Goal: Task Accomplishment & Management: Use online tool/utility

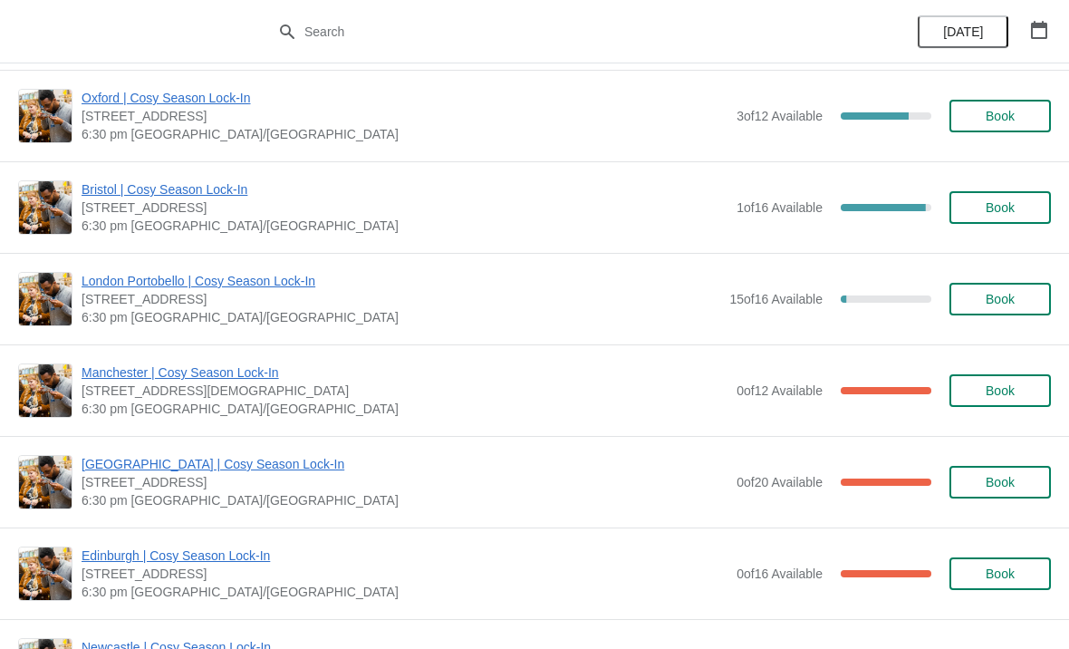
scroll to position [1018, 0]
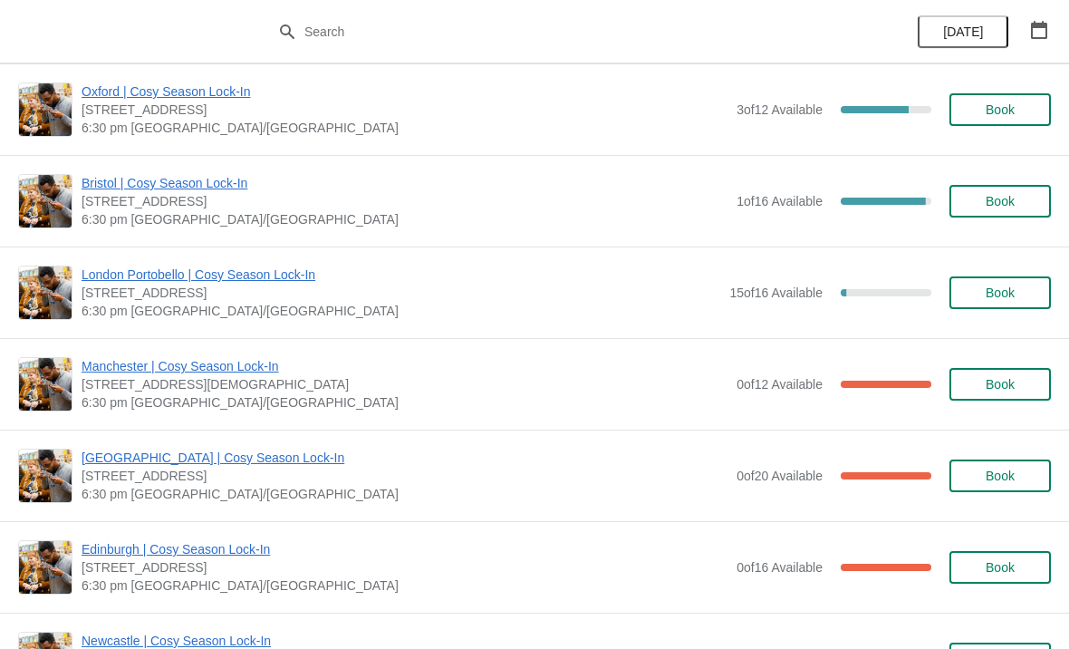
click at [117, 371] on span "Manchester | Cosy Season Lock-In" at bounding box center [405, 366] width 646 height 18
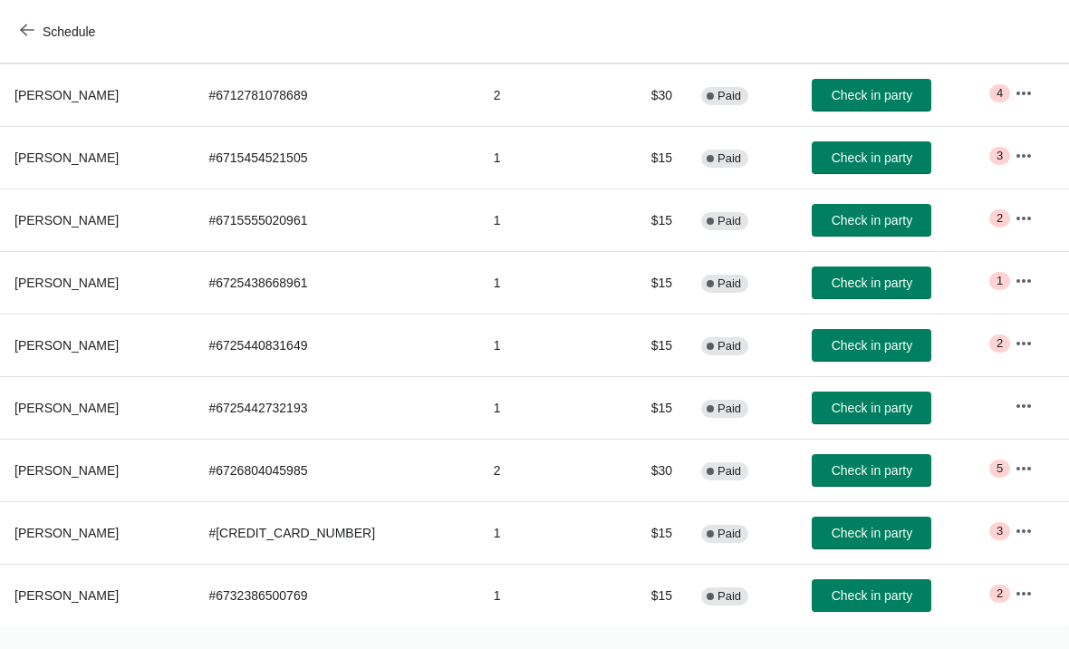
scroll to position [239, 0]
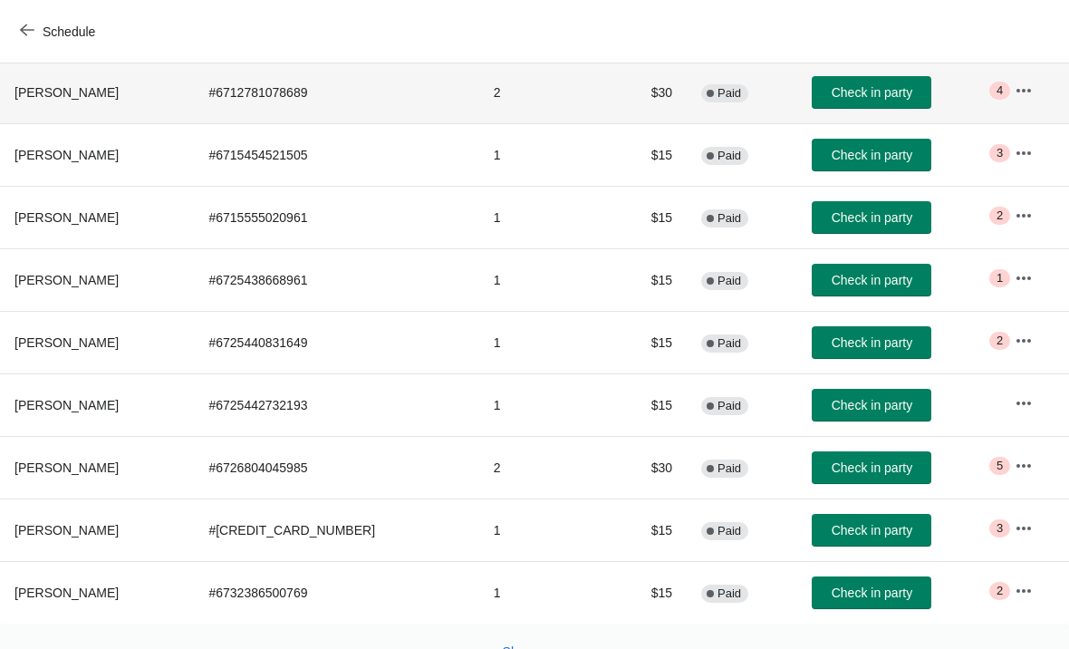
click at [59, 85] on span "[PERSON_NAME]" at bounding box center [66, 92] width 104 height 14
click at [1026, 74] on button "button" at bounding box center [1023, 90] width 33 height 33
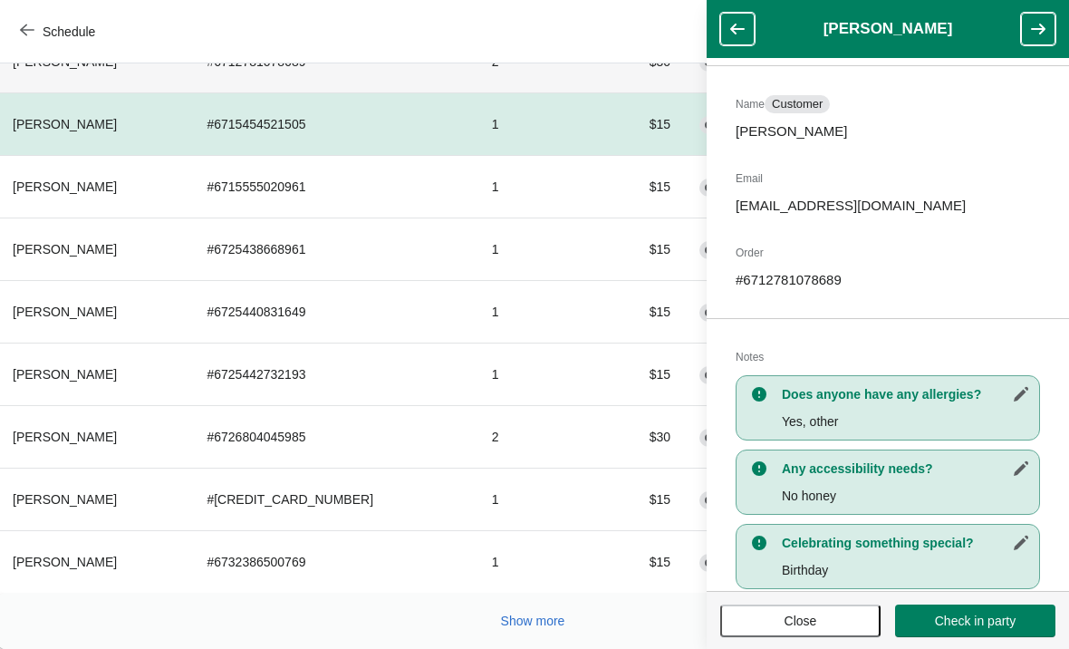
scroll to position [270, 1]
click at [518, 622] on span "Show more" at bounding box center [534, 620] width 64 height 14
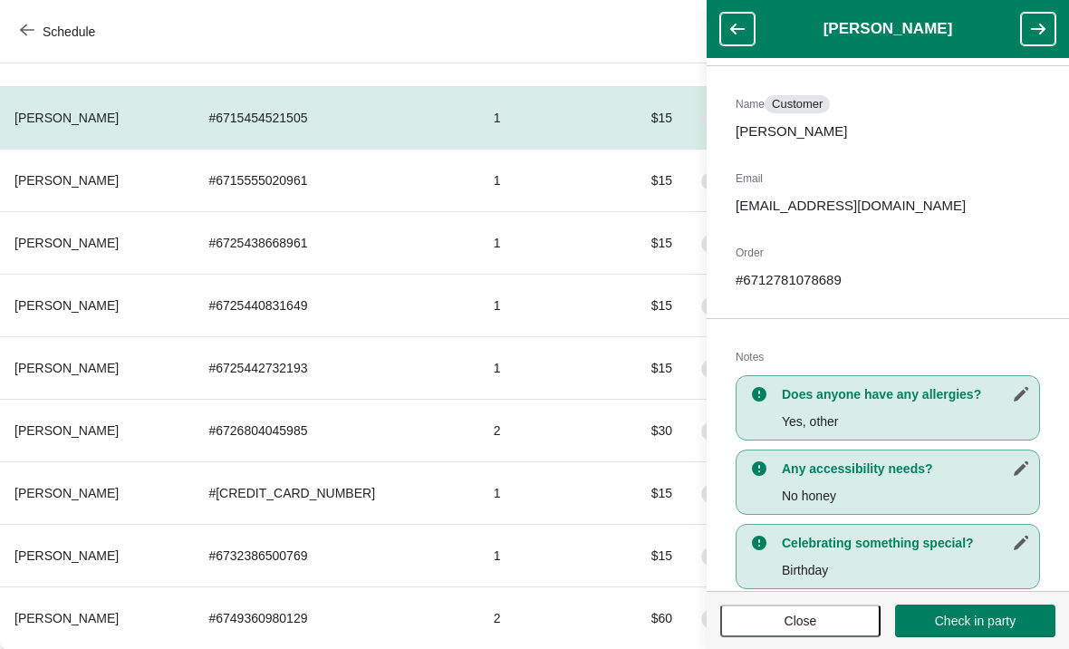
scroll to position [276, 0]
click at [394, 438] on td "# 6726804045985" at bounding box center [336, 430] width 284 height 62
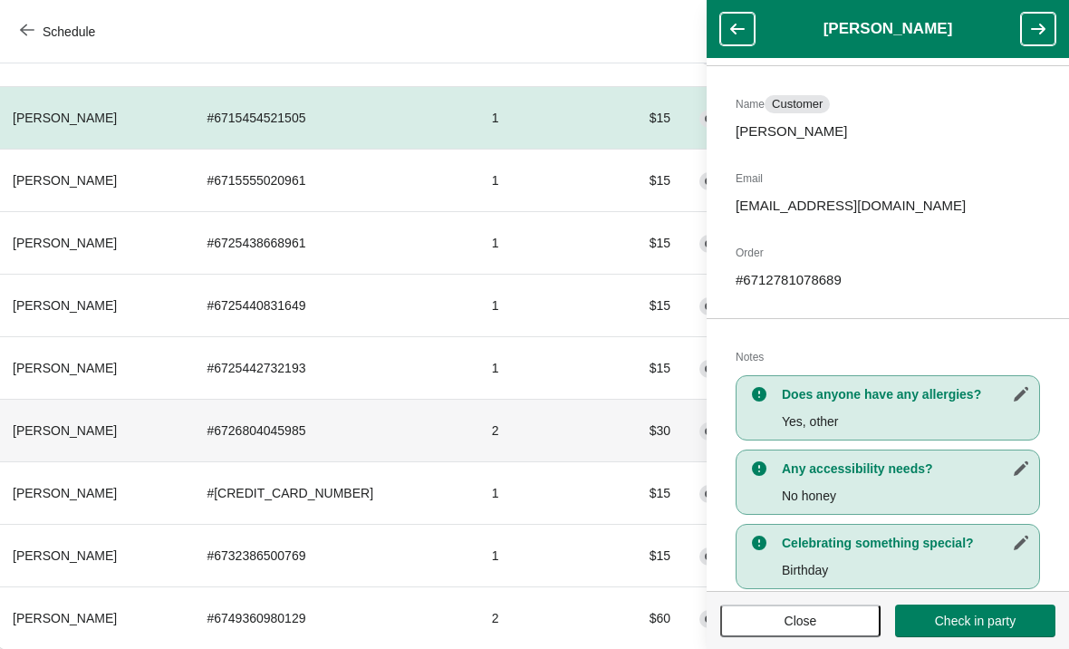
scroll to position [276, 1]
click at [1033, 22] on icon "button" at bounding box center [1038, 29] width 18 height 18
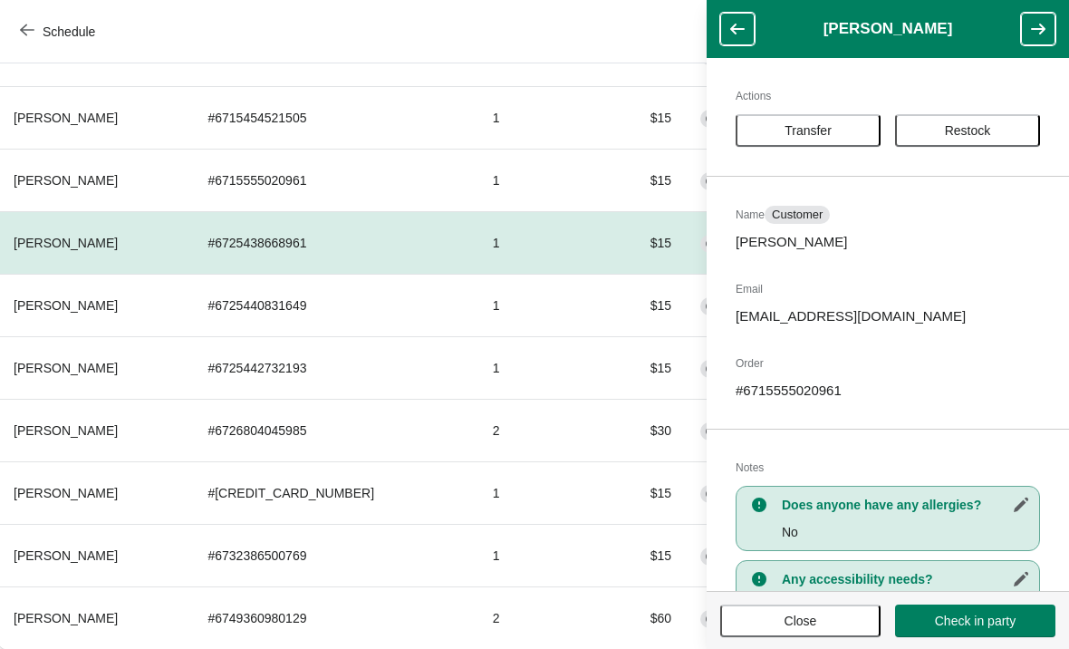
click at [1031, 25] on icon "button" at bounding box center [1038, 29] width 18 height 18
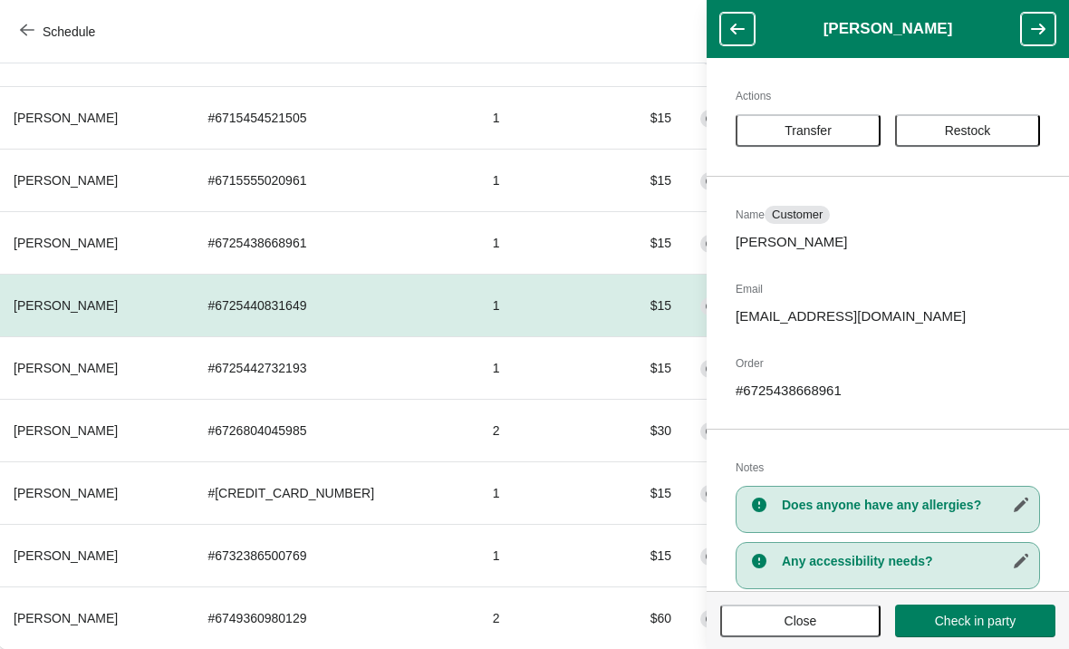
click at [1034, 22] on icon "button" at bounding box center [1038, 29] width 18 height 18
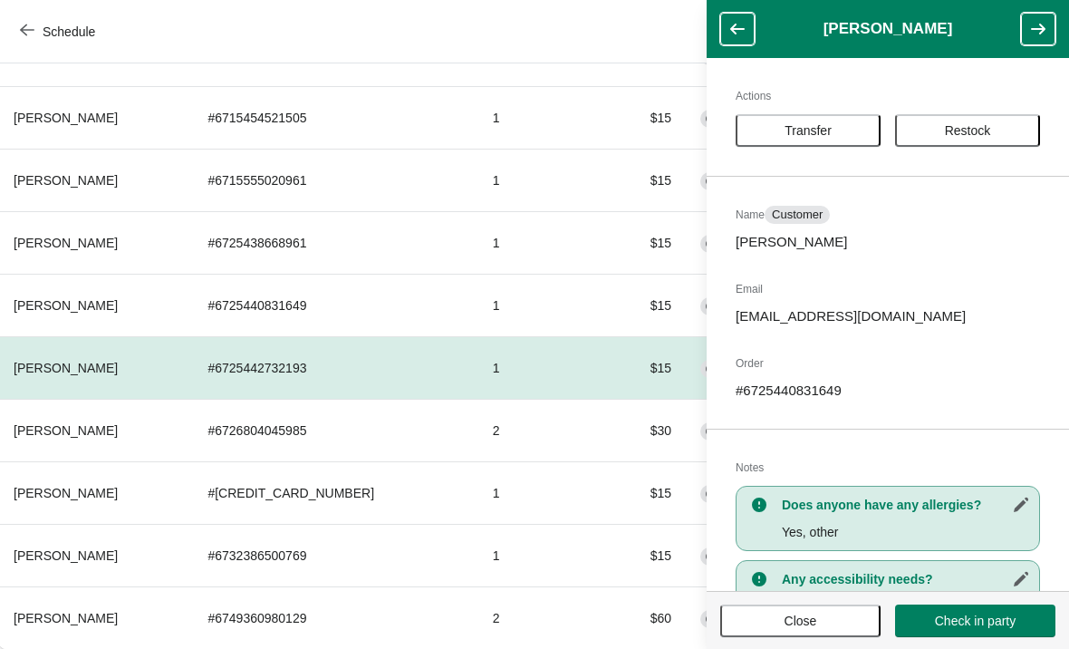
click at [1034, 25] on icon "button" at bounding box center [1038, 29] width 18 height 18
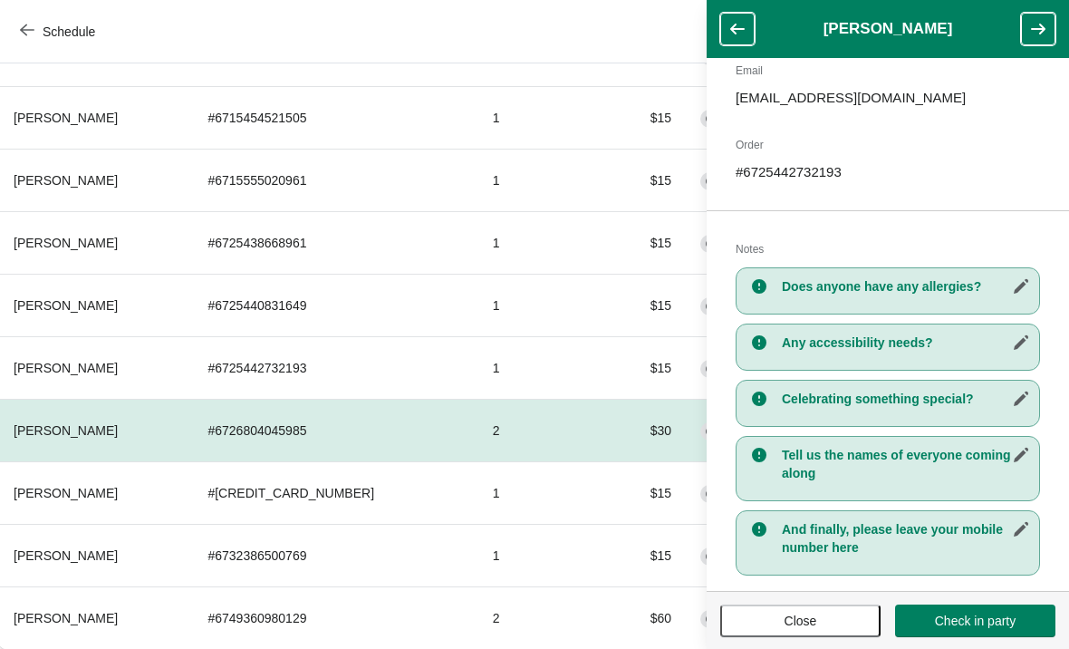
scroll to position [221, 0]
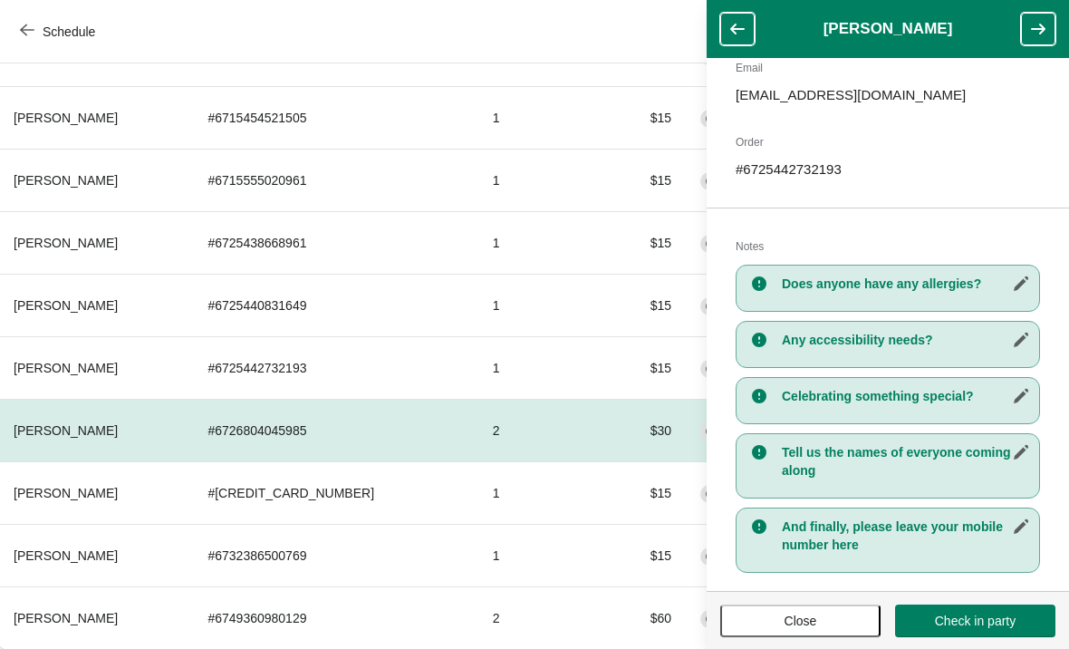
click at [1029, 29] on icon "button" at bounding box center [1038, 29] width 18 height 18
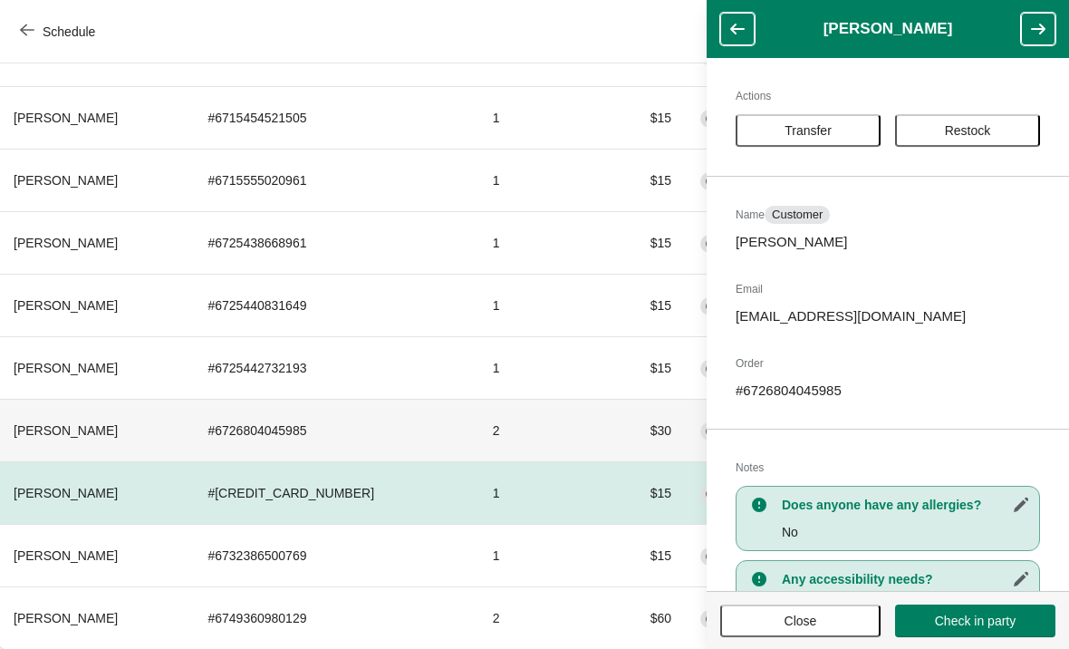
click at [159, 434] on th "[PERSON_NAME]" at bounding box center [96, 430] width 194 height 62
click at [190, 428] on th "[PERSON_NAME]" at bounding box center [96, 430] width 194 height 62
click at [840, 620] on span "Close" at bounding box center [800, 620] width 128 height 14
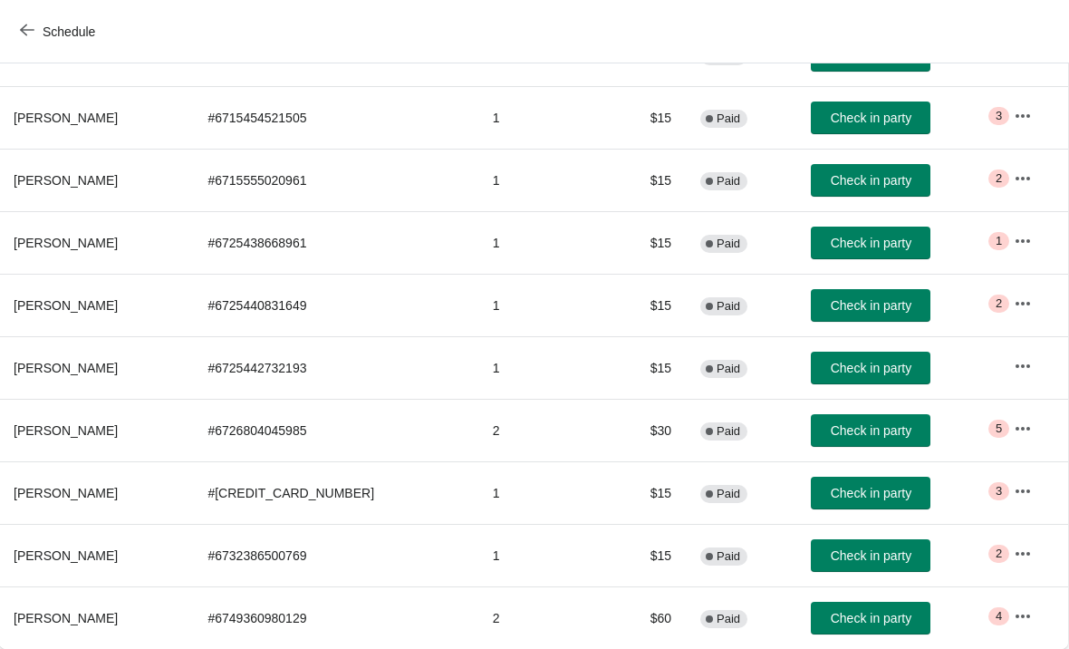
click at [1034, 426] on button "button" at bounding box center [1022, 428] width 33 height 33
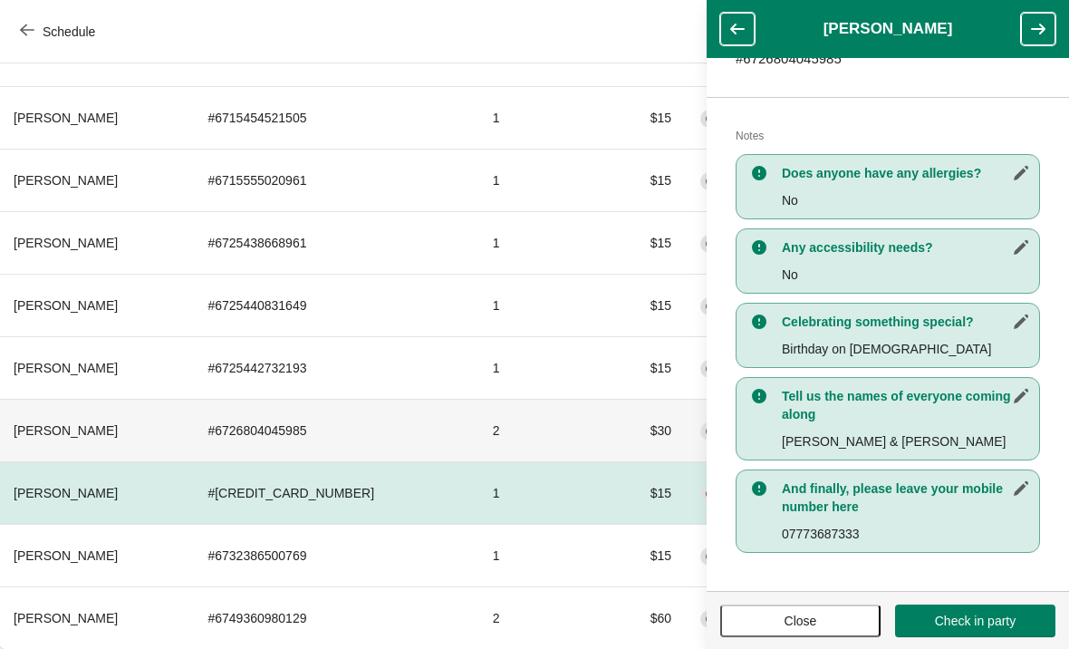
scroll to position [332, 0]
click at [254, 429] on td "# 6726804045985" at bounding box center [335, 430] width 284 height 62
click at [848, 625] on span "Close" at bounding box center [800, 620] width 128 height 14
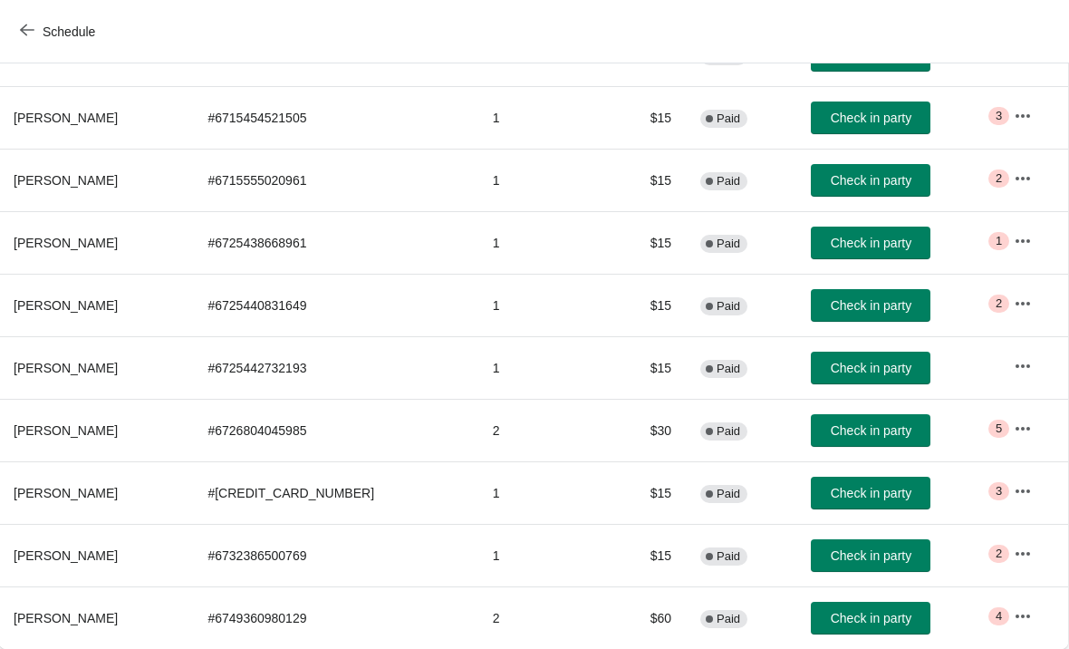
click at [188, 427] on th "[PERSON_NAME]" at bounding box center [96, 430] width 194 height 62
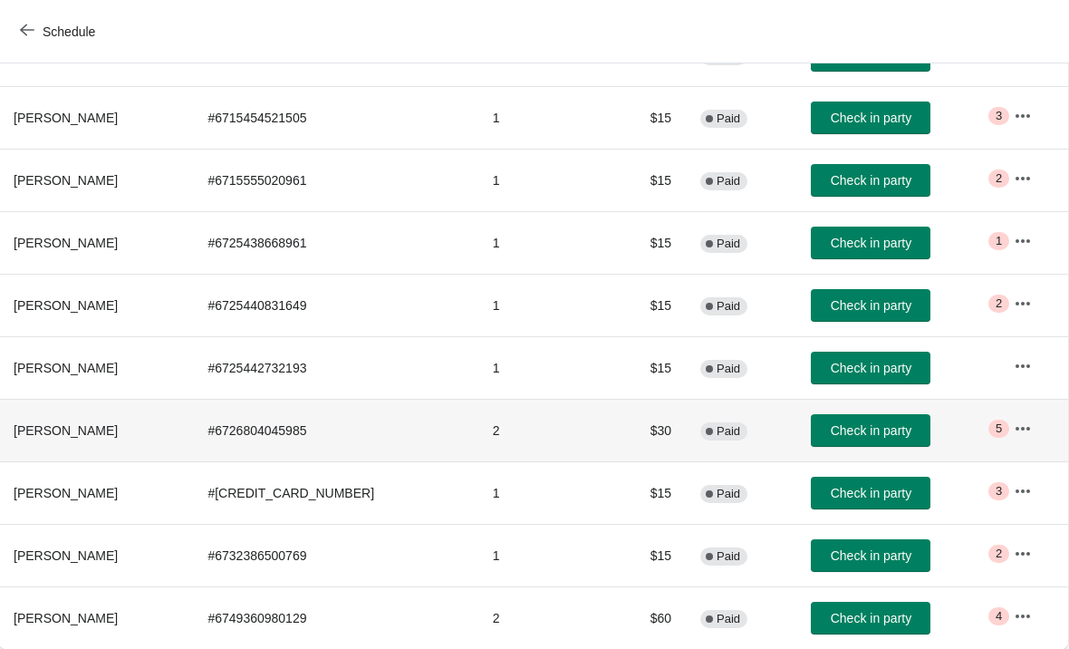
click at [140, 424] on th "[PERSON_NAME]" at bounding box center [96, 430] width 194 height 62
click at [888, 428] on span "Check in party" at bounding box center [871, 430] width 81 height 14
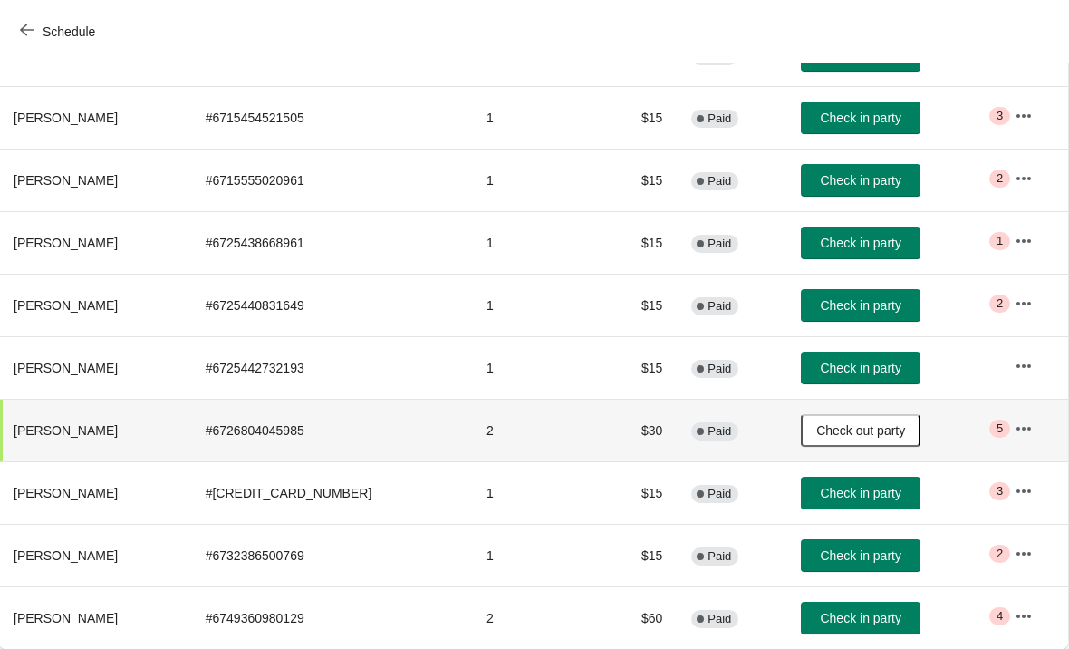
click at [885, 434] on span "Check out party" at bounding box center [860, 430] width 89 height 14
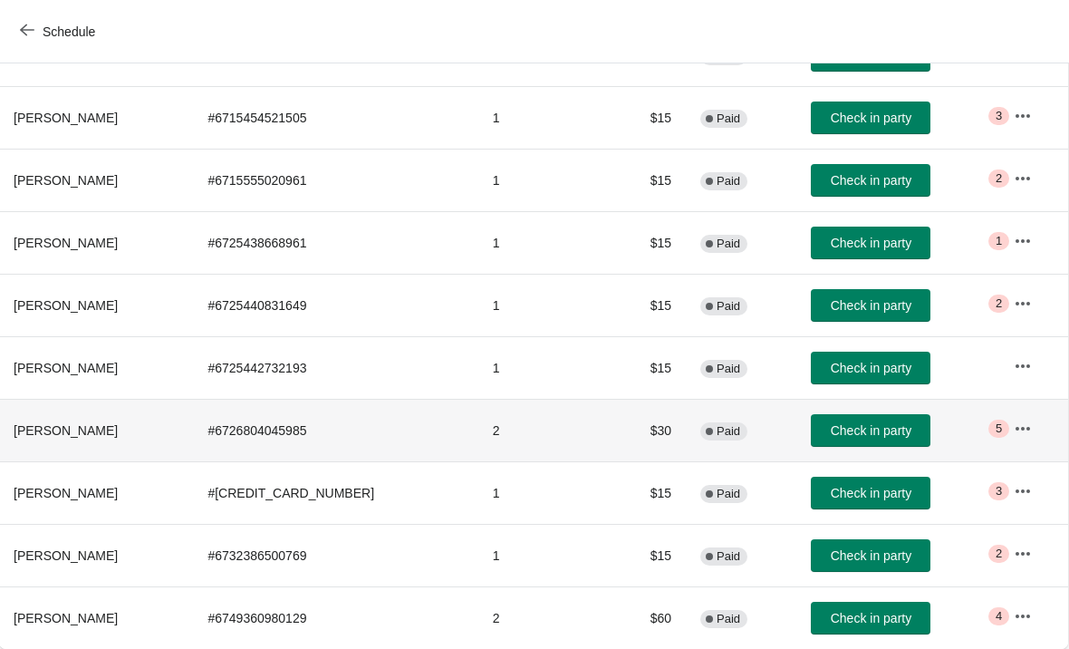
click at [876, 440] on button "Check in party" at bounding box center [871, 430] width 120 height 33
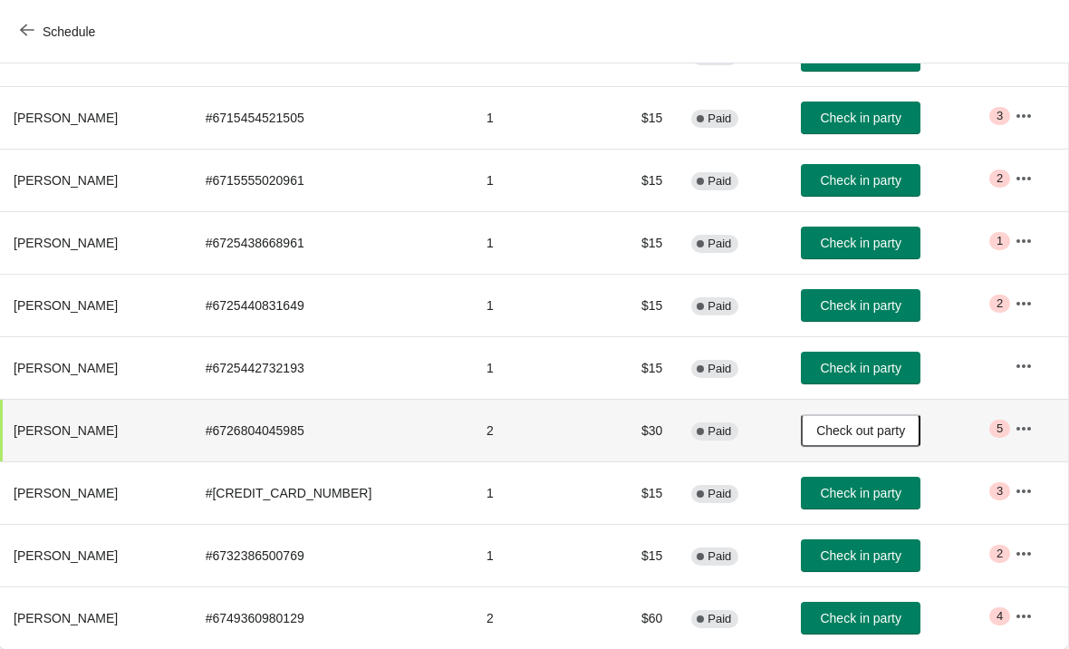
click at [1034, 422] on button "button" at bounding box center [1023, 428] width 33 height 33
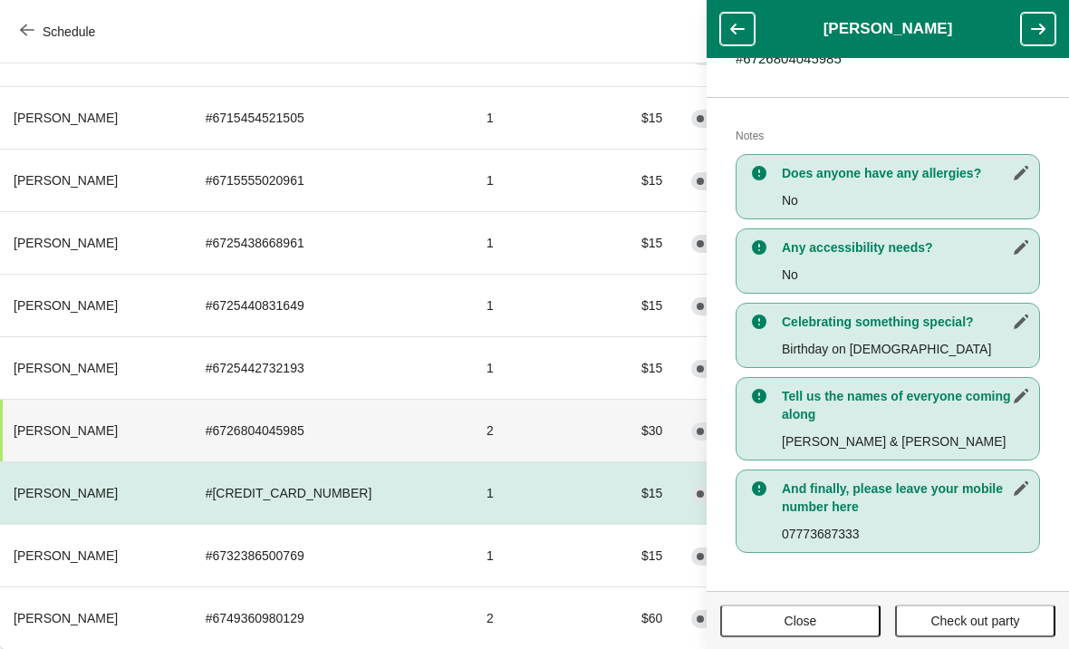
click at [824, 613] on span "Close" at bounding box center [800, 620] width 128 height 14
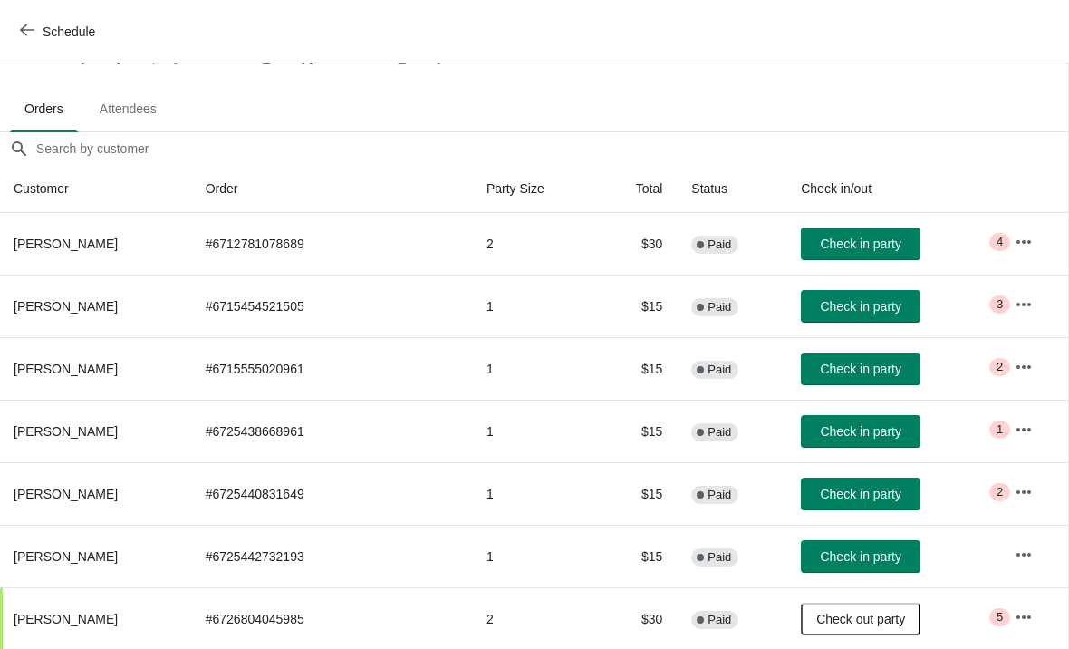
scroll to position [85, 1]
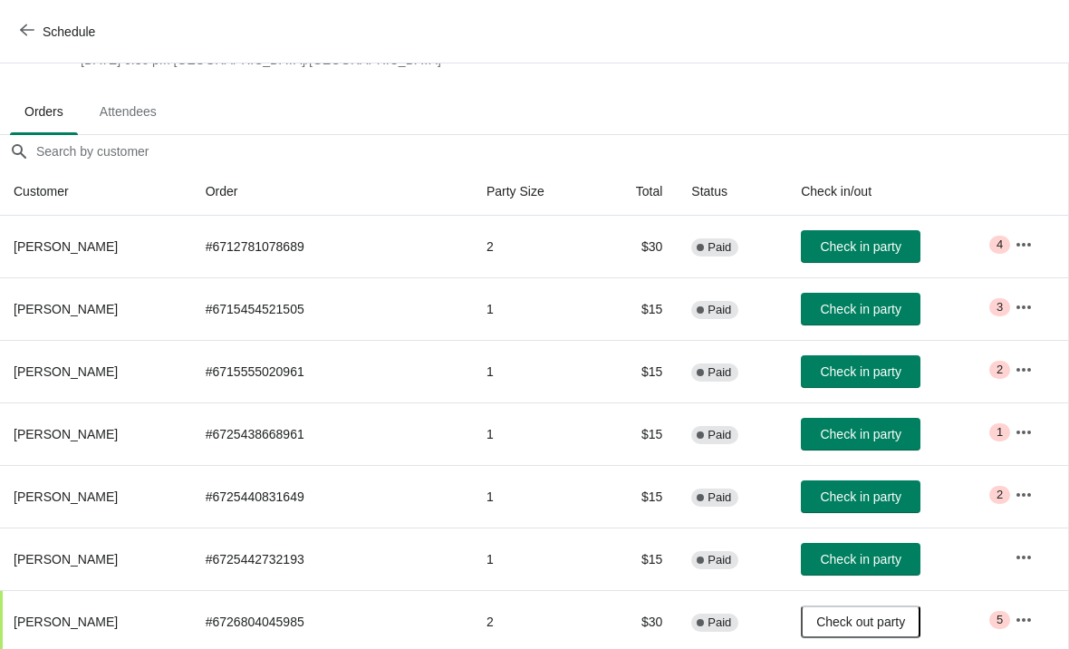
click at [877, 244] on span "Check in party" at bounding box center [860, 246] width 81 height 14
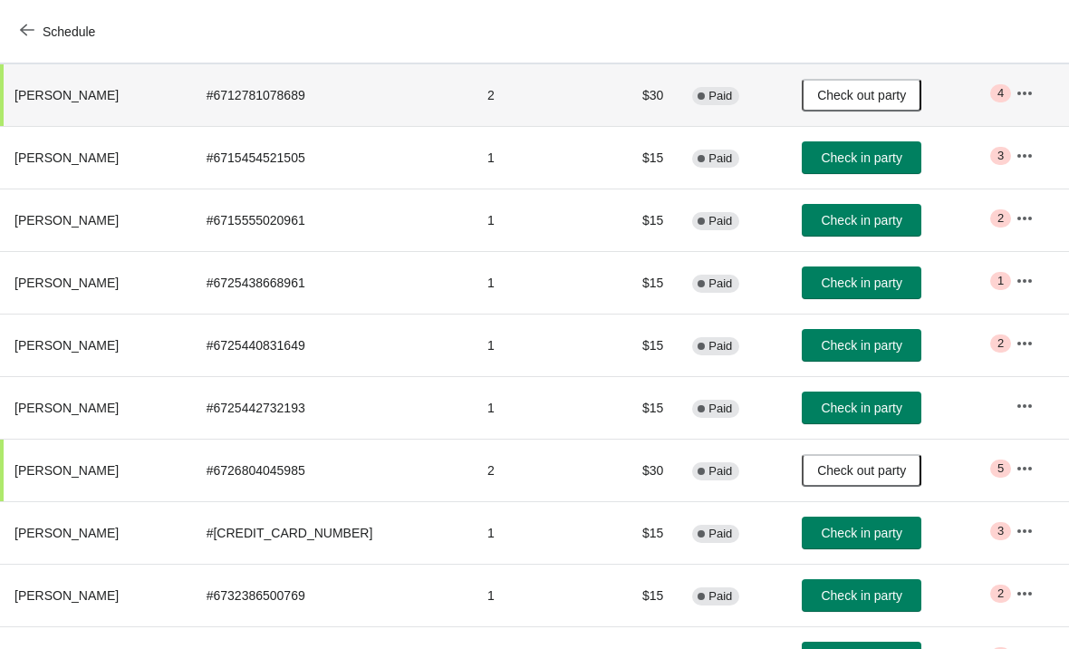
scroll to position [238, 0]
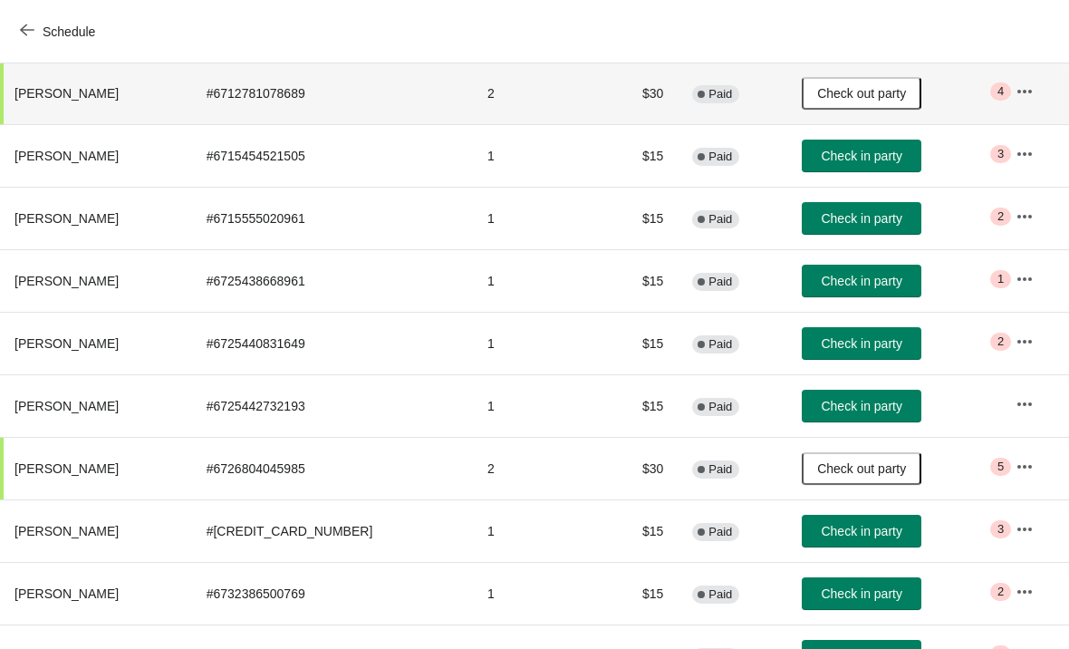
click at [859, 295] on button "Check in party" at bounding box center [862, 280] width 120 height 33
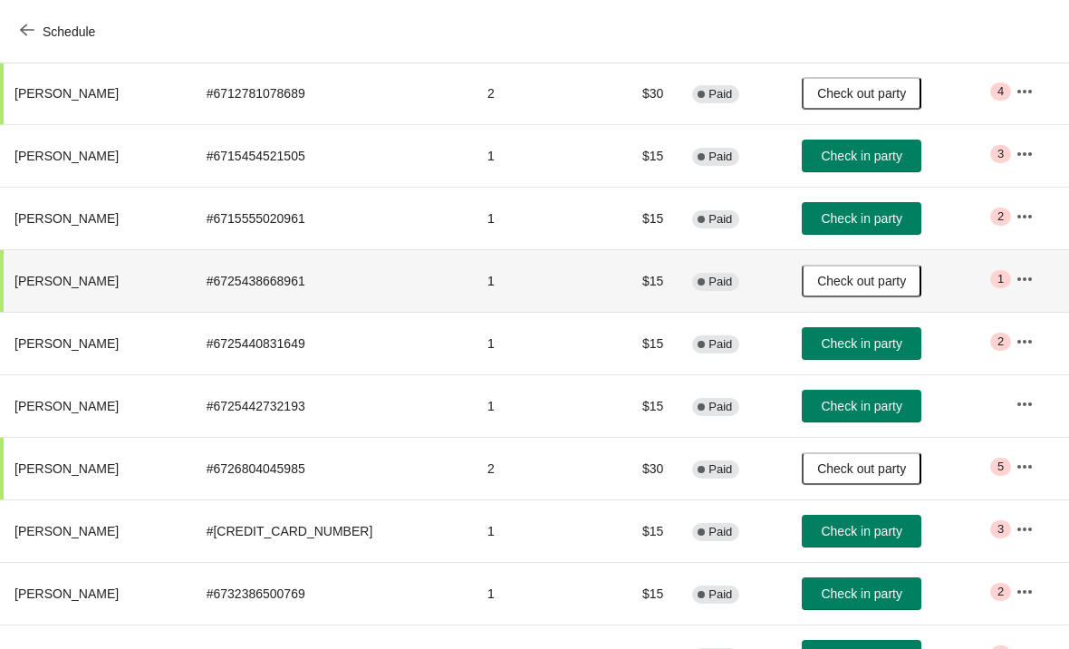
click at [1017, 287] on icon "button" at bounding box center [1024, 279] width 18 height 18
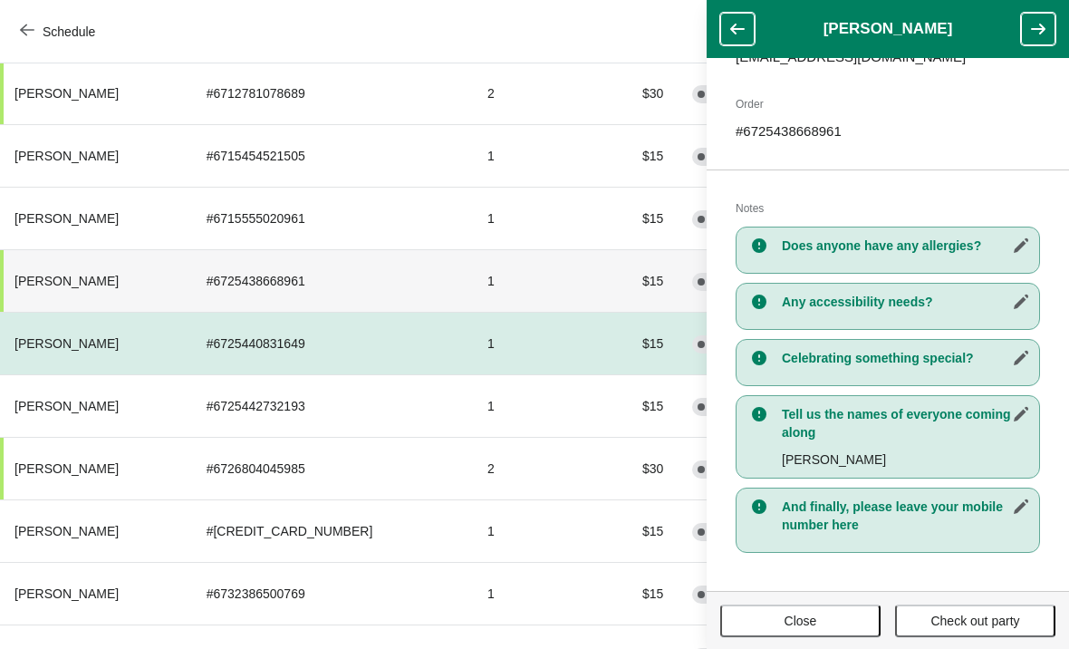
scroll to position [259, 0]
click at [825, 628] on button "Close" at bounding box center [800, 620] width 160 height 33
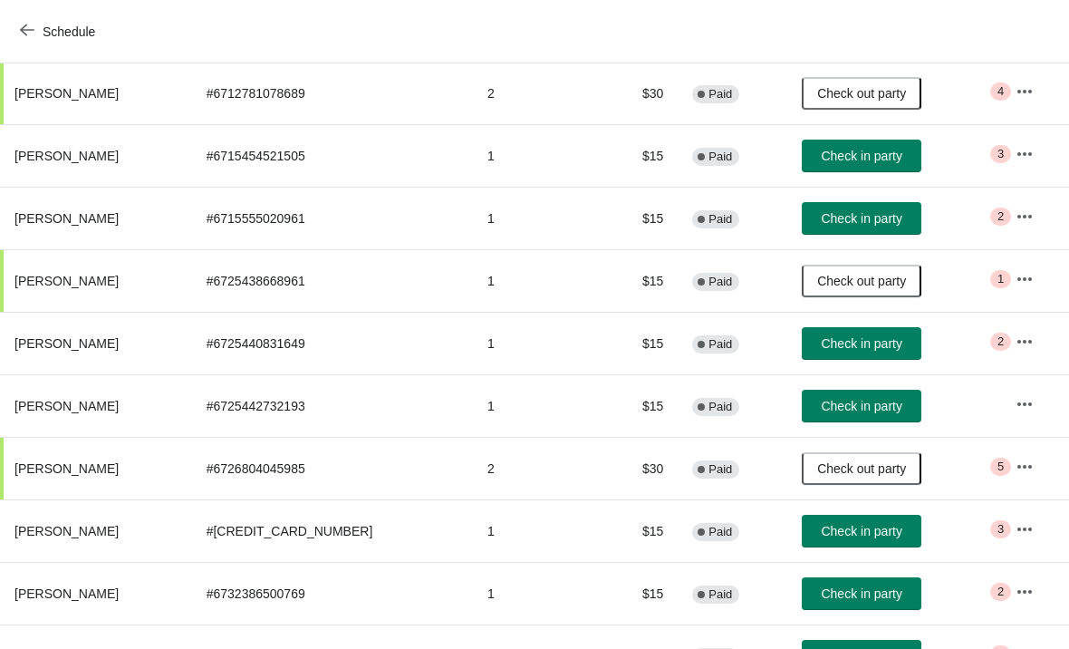
click at [852, 348] on span "Check in party" at bounding box center [861, 343] width 81 height 14
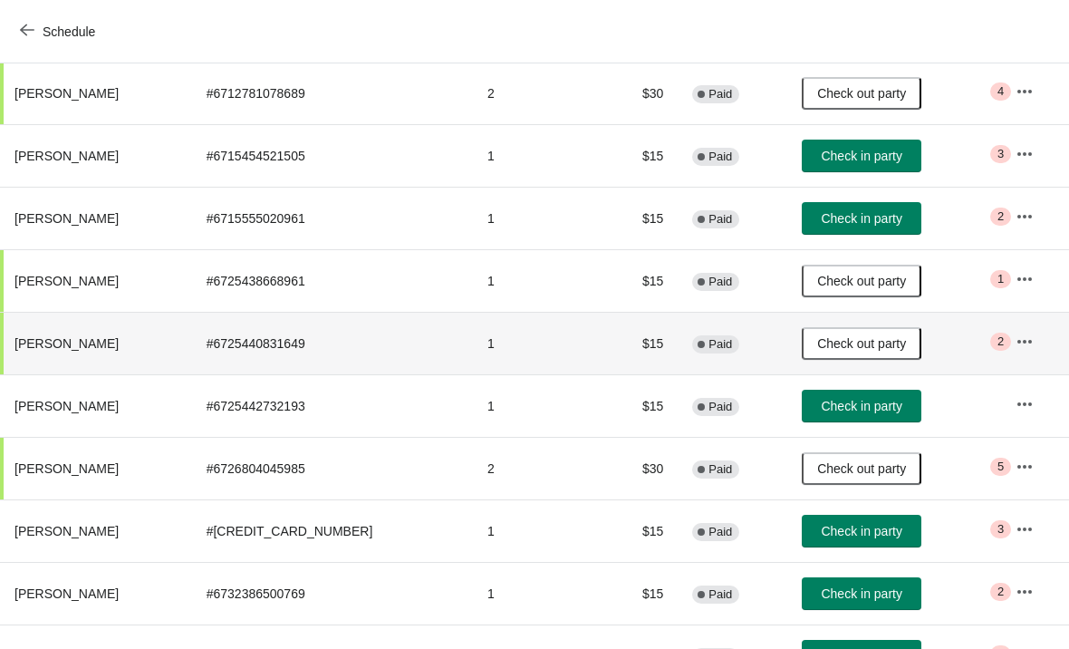
click at [1017, 342] on icon "button" at bounding box center [1024, 341] width 14 height 4
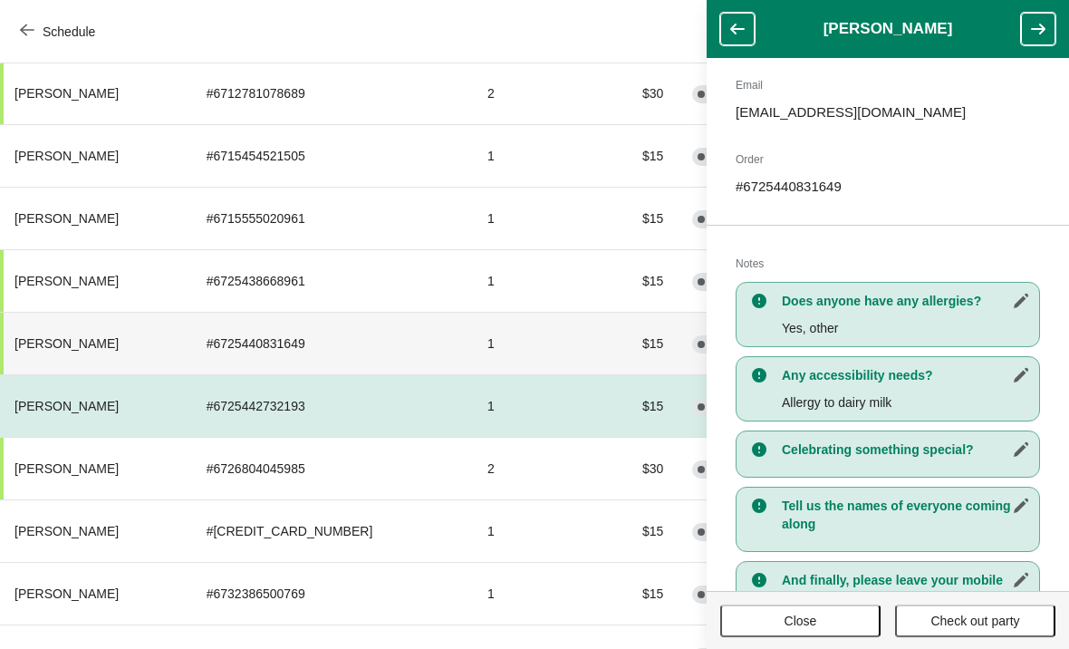
scroll to position [208, 0]
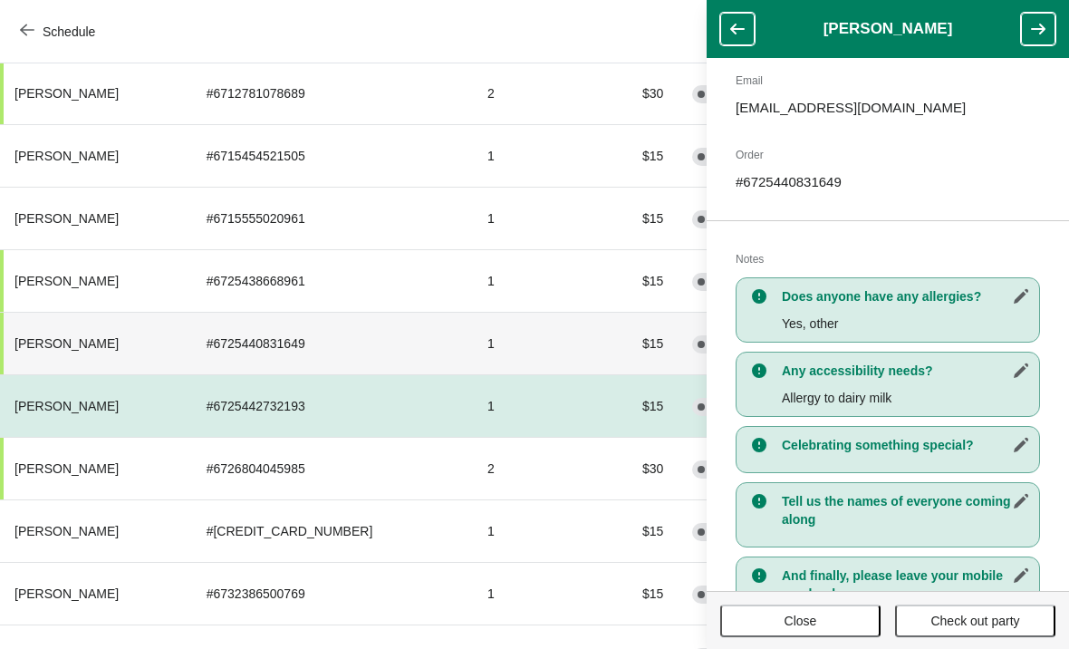
click at [357, 414] on td "# 6725442732193" at bounding box center [332, 405] width 281 height 62
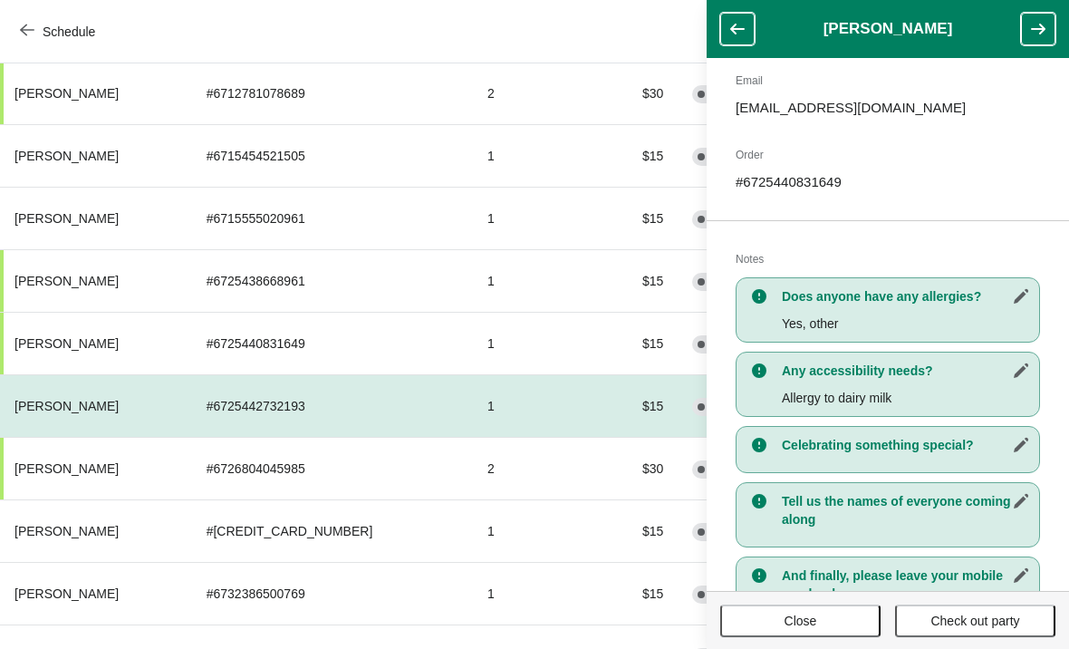
click at [809, 623] on span "Close" at bounding box center [800, 620] width 33 height 14
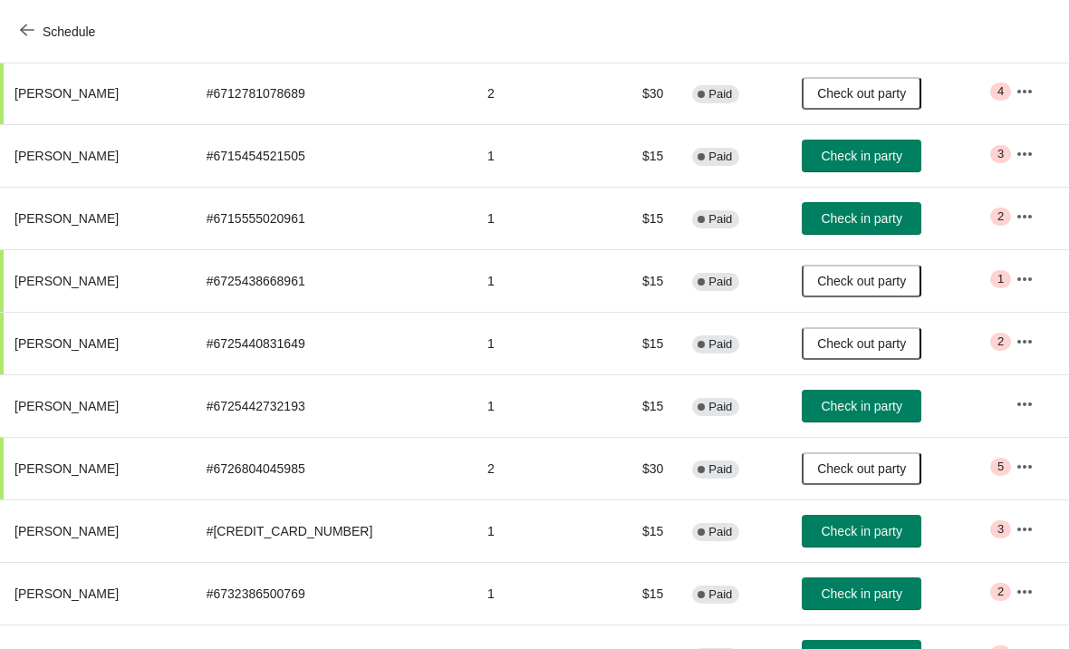
click at [821, 399] on span "Check in party" at bounding box center [861, 406] width 81 height 14
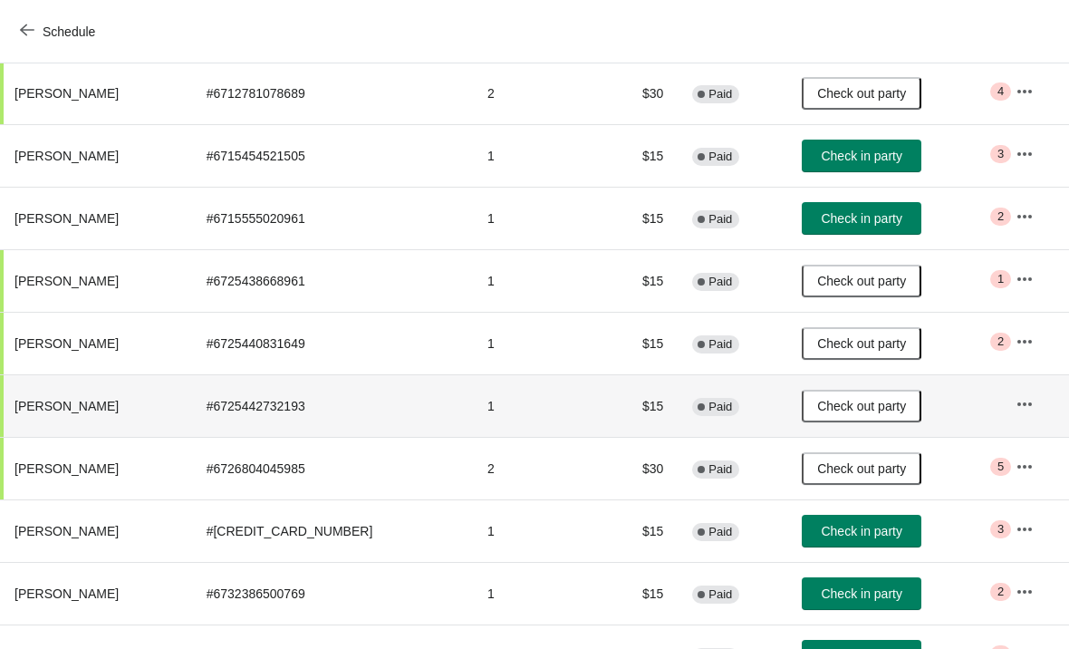
click at [1030, 404] on button "button" at bounding box center [1024, 404] width 33 height 33
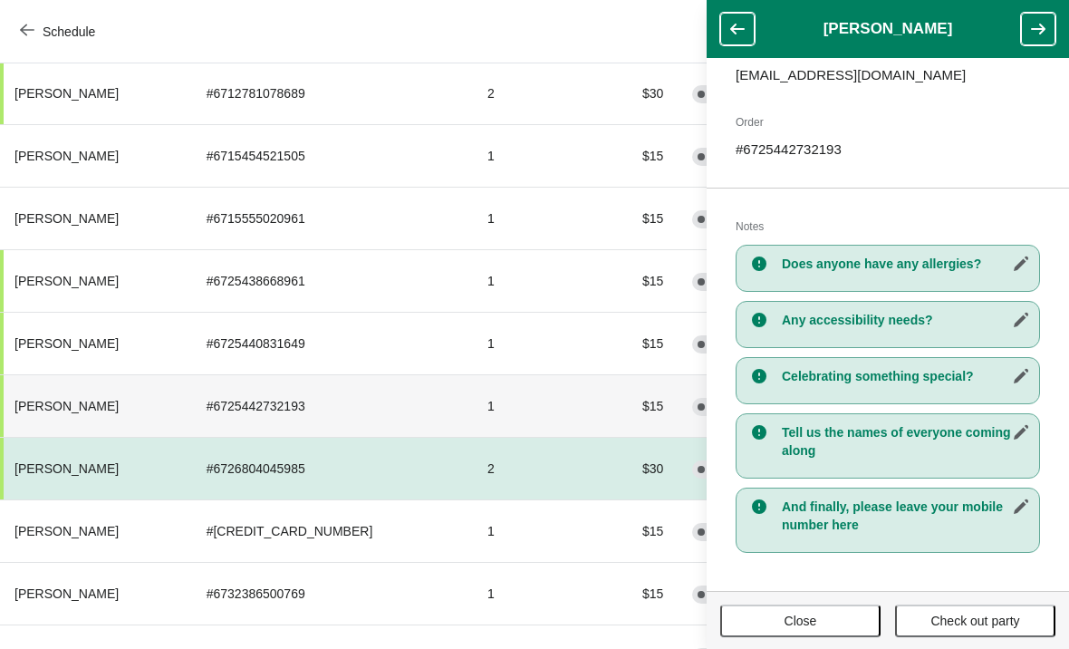
click at [786, 610] on button "Close" at bounding box center [800, 620] width 160 height 33
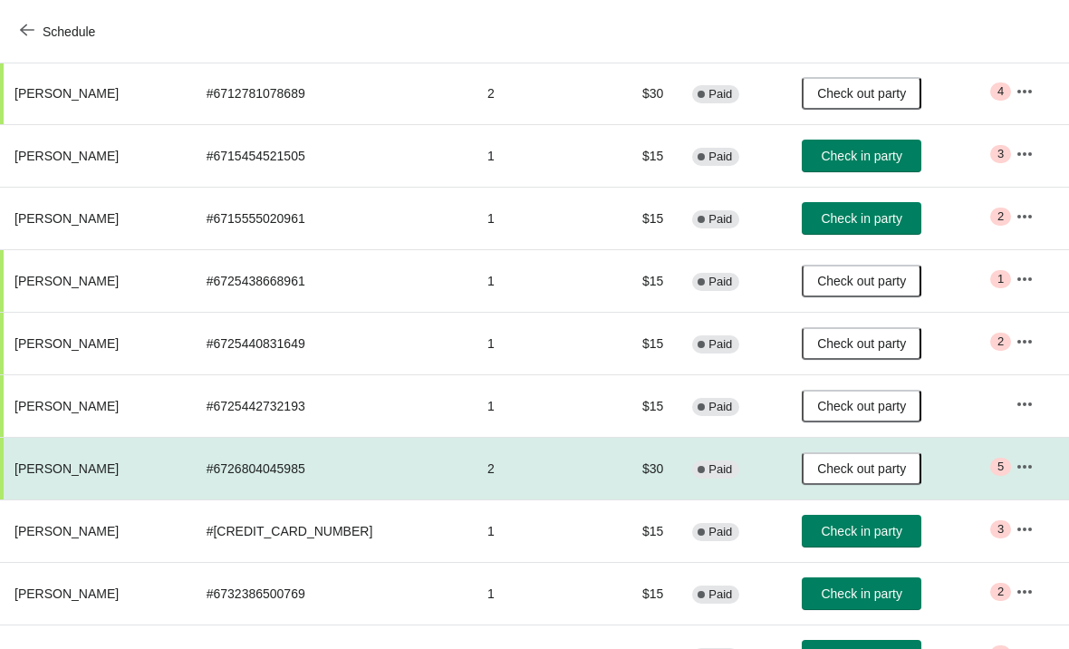
scroll to position [241, 0]
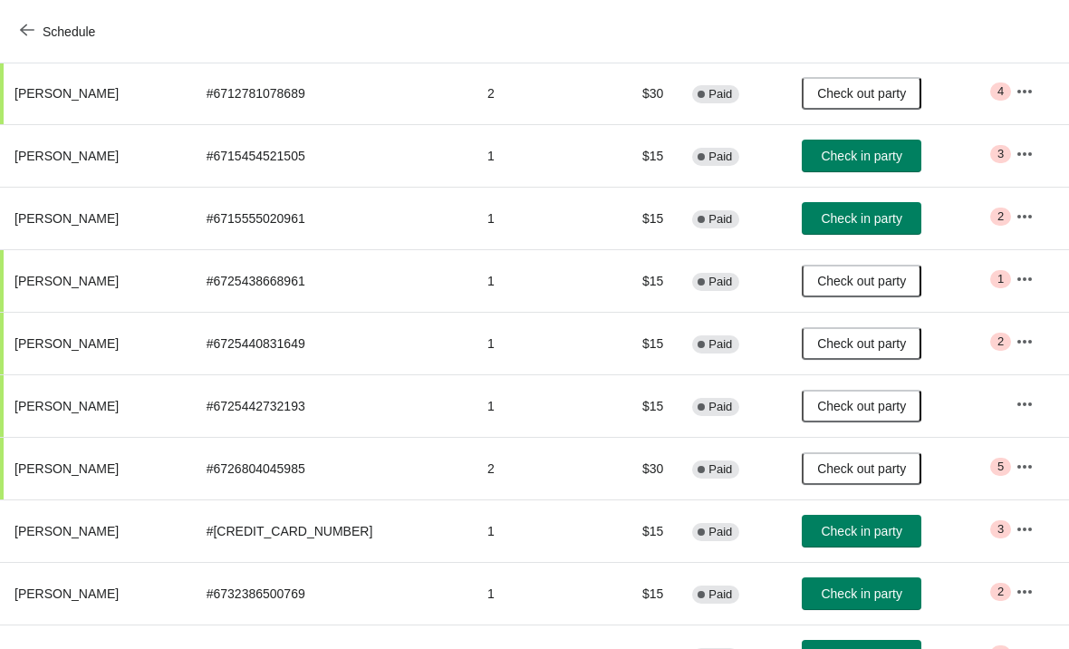
click at [1019, 528] on icon "button" at bounding box center [1024, 529] width 14 height 4
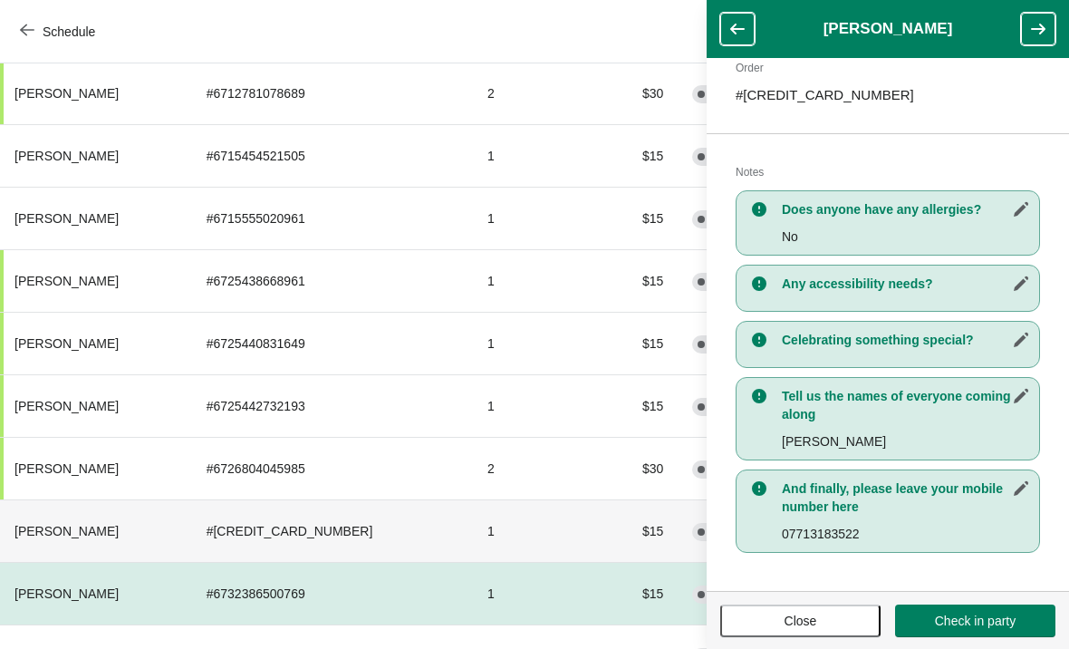
scroll to position [295, 0]
click at [989, 614] on span "Check in party" at bounding box center [975, 620] width 81 height 14
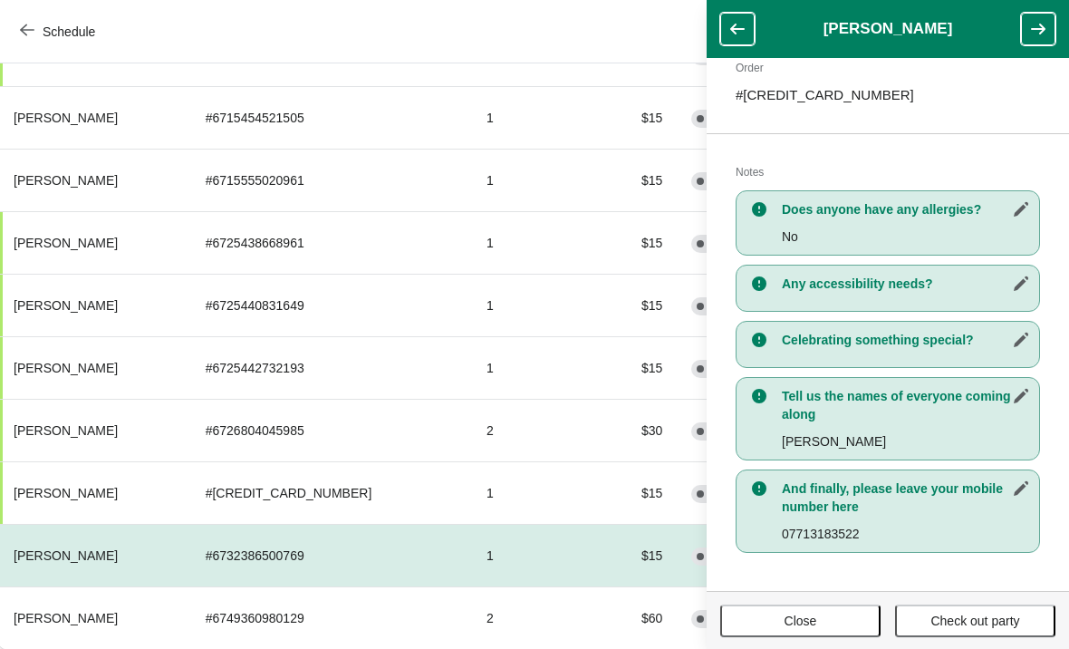
scroll to position [276, 1]
click at [799, 616] on span "Close" at bounding box center [800, 620] width 33 height 14
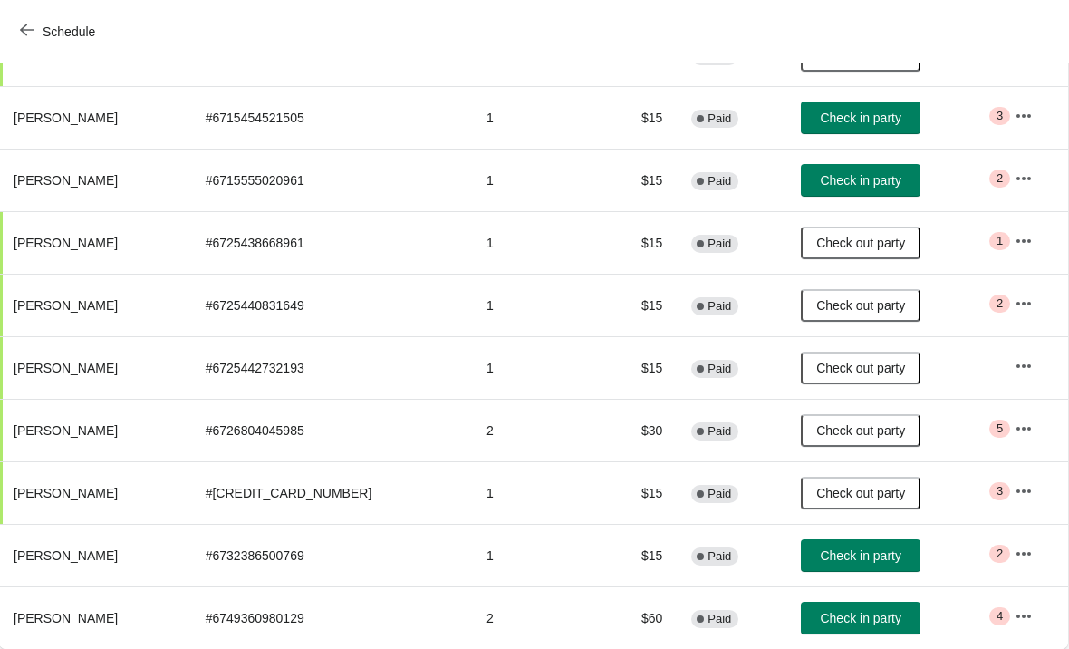
click at [1014, 612] on icon "button" at bounding box center [1023, 616] width 18 height 18
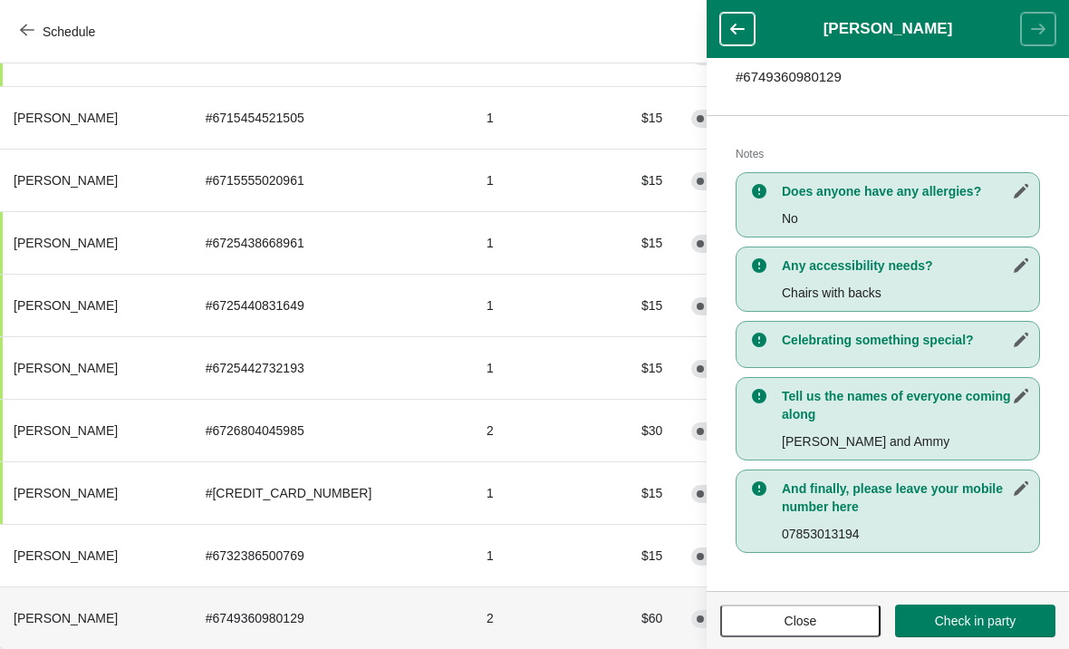
scroll to position [313, 0]
click at [822, 617] on span "Close" at bounding box center [800, 620] width 128 height 14
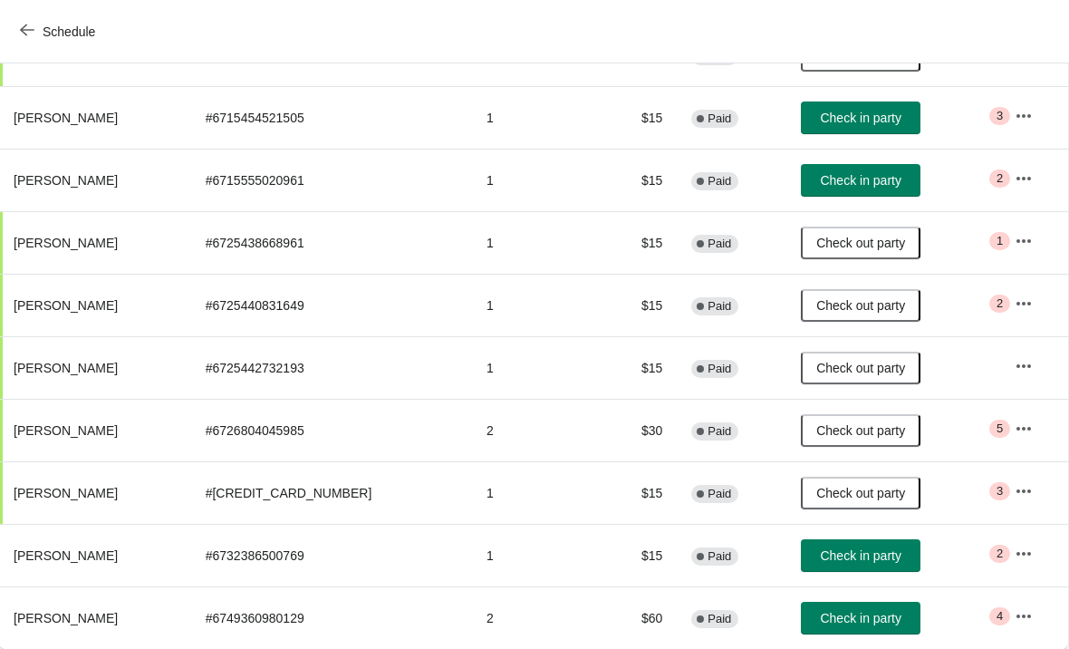
click at [859, 608] on button "Check in party" at bounding box center [861, 617] width 120 height 33
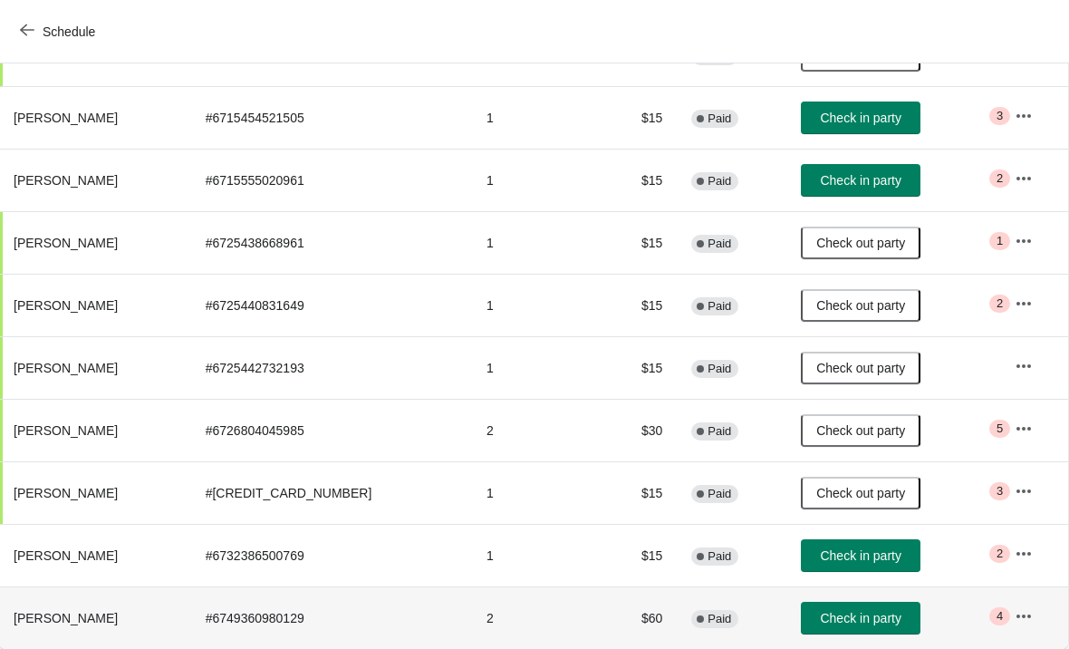
click at [857, 629] on button "Check in party" at bounding box center [861, 617] width 120 height 33
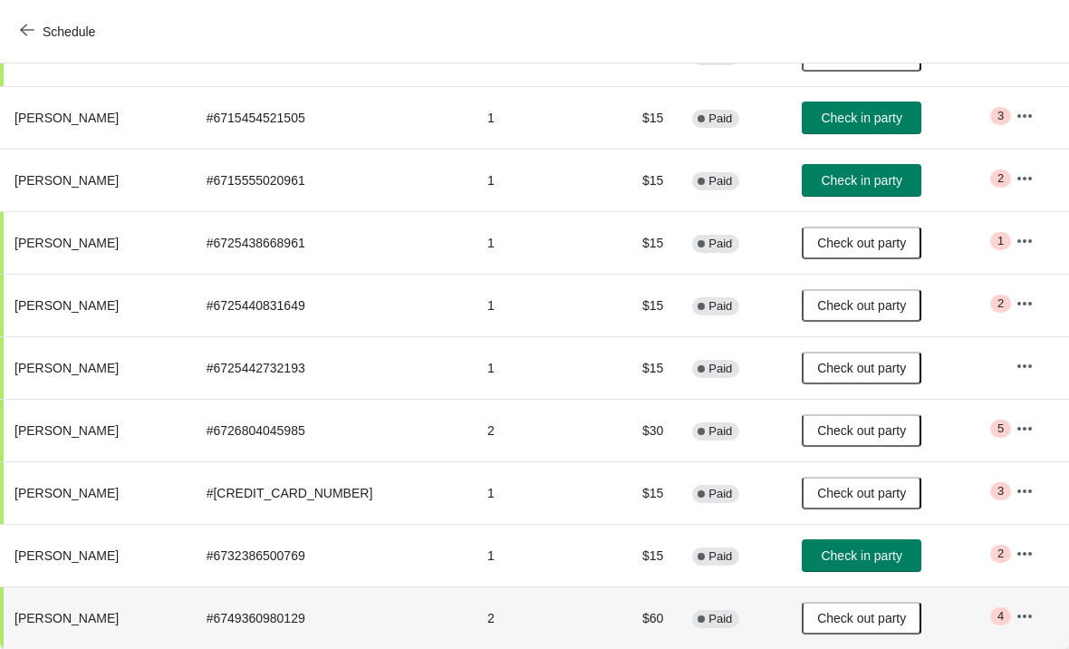
scroll to position [276, 0]
click at [843, 120] on span "Check in party" at bounding box center [861, 118] width 81 height 14
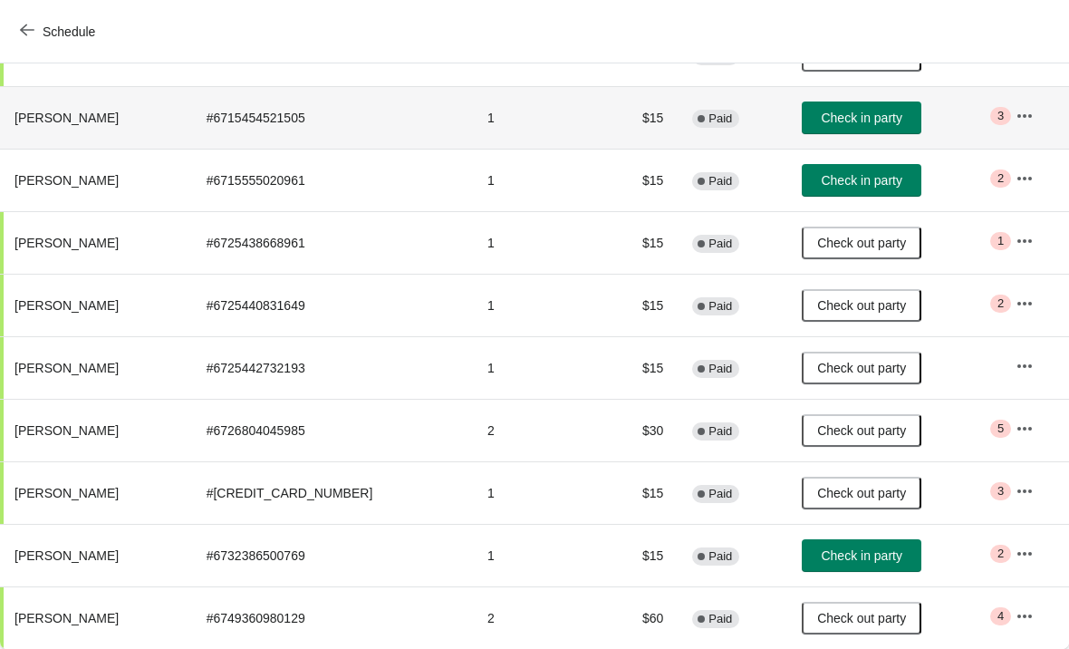
click at [862, 182] on span "Check in party" at bounding box center [861, 180] width 81 height 14
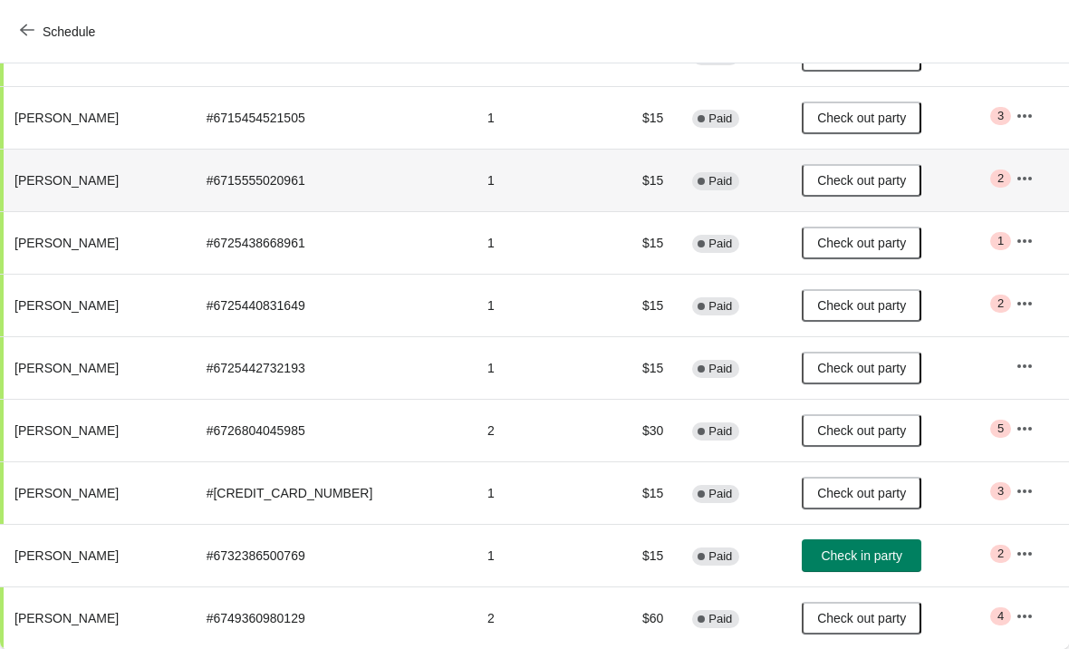
click at [832, 543] on button "Check in party" at bounding box center [862, 555] width 120 height 33
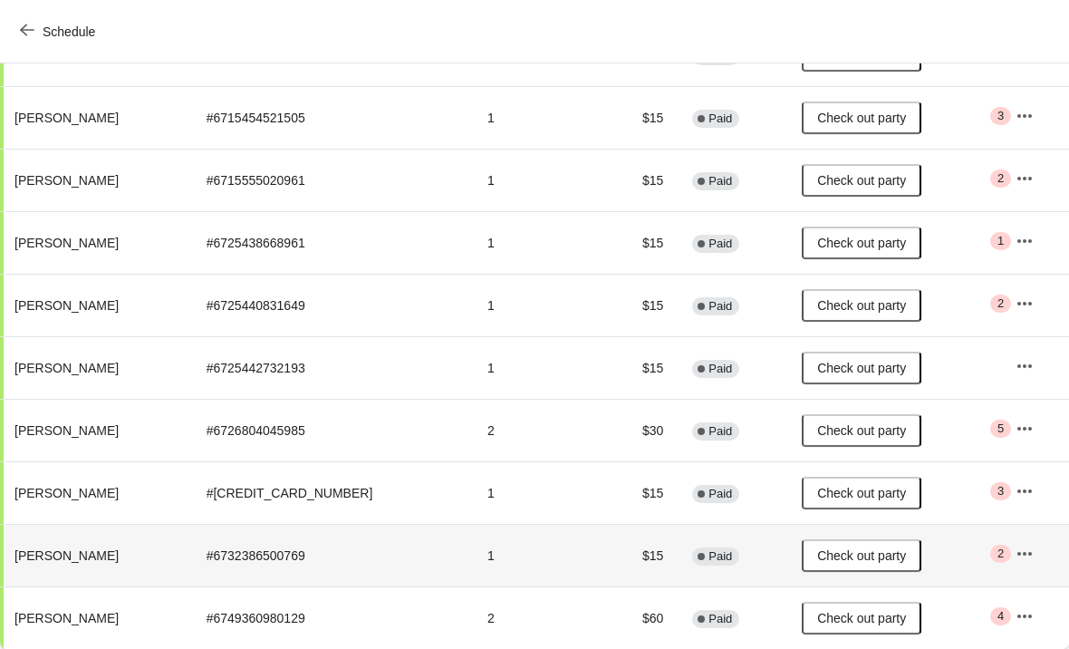
click at [861, 560] on span "Check out party" at bounding box center [861, 555] width 89 height 14
click at [863, 550] on span "Check in party" at bounding box center [861, 555] width 81 height 14
